Goal: Find contact information: Find contact information

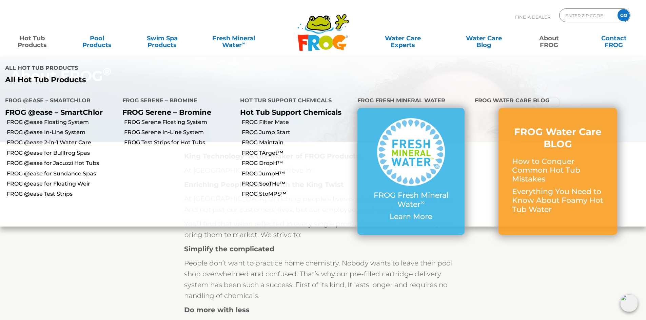
click at [39, 45] on link "Hot Tub Products" at bounding box center [32, 39] width 51 height 14
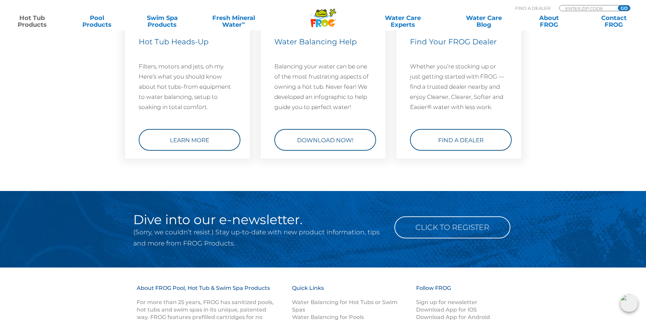
scroll to position [2068, 0]
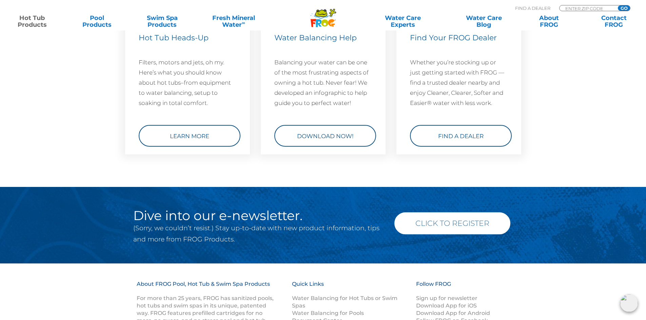
click at [457, 220] on link "Click to Register" at bounding box center [452, 224] width 116 height 22
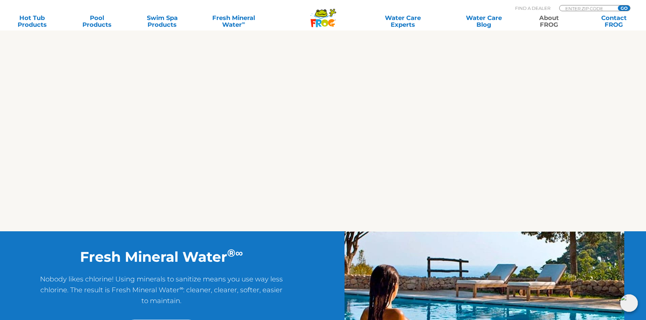
scroll to position [339, 0]
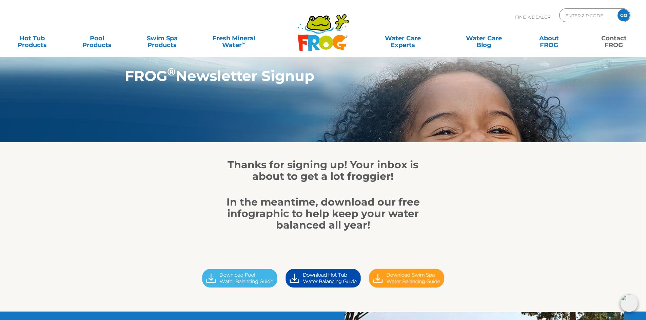
click at [622, 38] on link "Contact FROG" at bounding box center [614, 39] width 51 height 14
